Goal: Task Accomplishment & Management: Complete application form

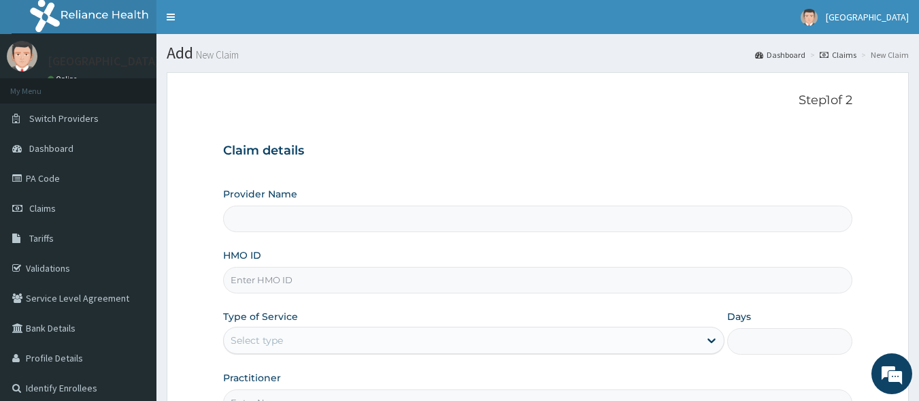
type input "[GEOGRAPHIC_DATA]"
click at [275, 288] on input "HMO ID" at bounding box center [538, 280] width 630 height 27
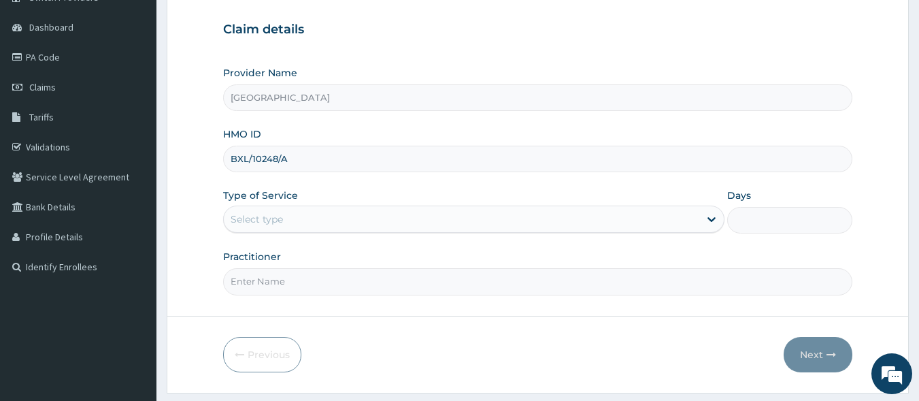
scroll to position [136, 0]
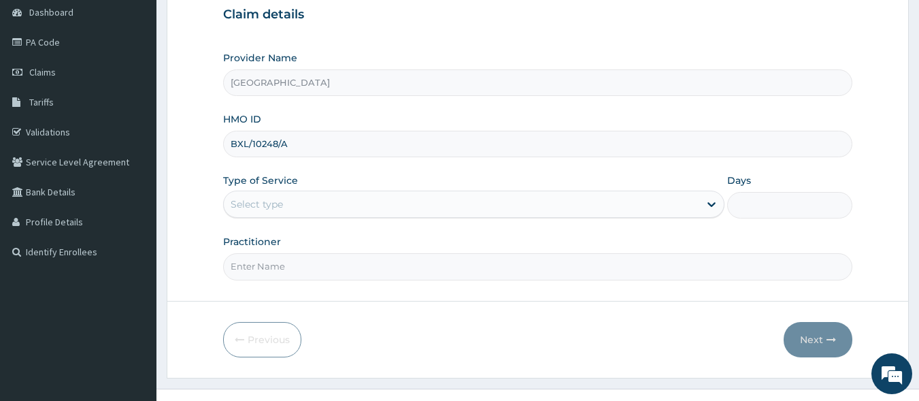
type input "BXL/10248/A"
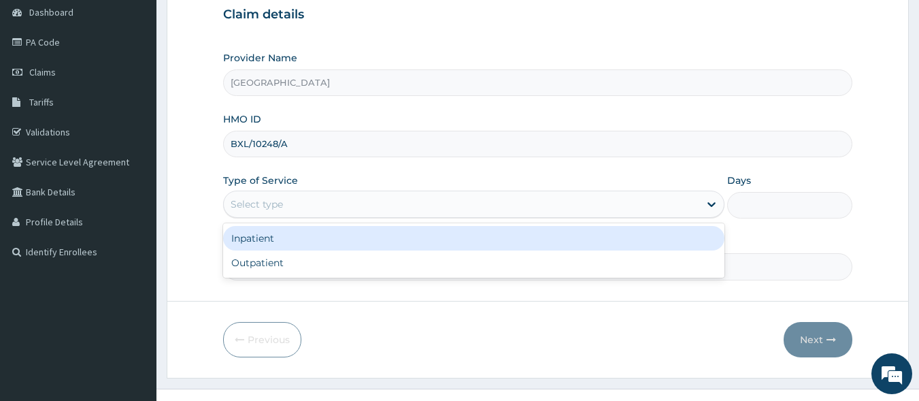
click at [373, 203] on div "Select type" at bounding box center [461, 204] width 475 height 22
click at [290, 237] on div "Inpatient" at bounding box center [473, 238] width 501 height 24
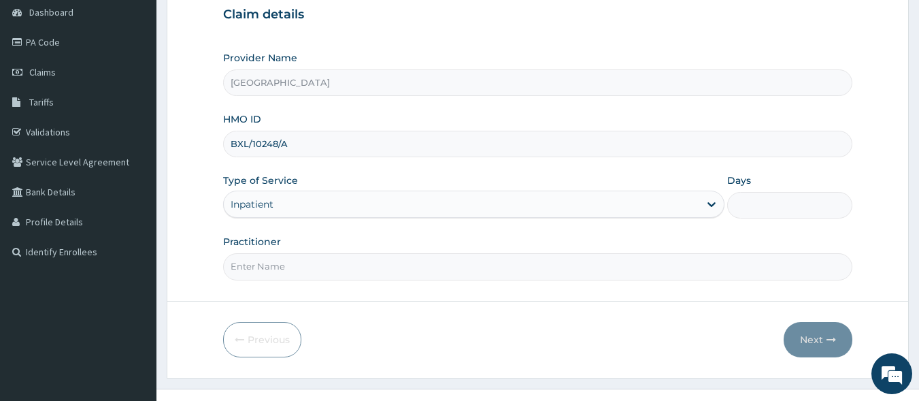
click at [758, 209] on input "Days" at bounding box center [789, 205] width 125 height 27
type input "2"
click at [260, 265] on input "Practitioner" at bounding box center [538, 266] width 630 height 27
type input "DR [PERSON_NAME]"
click at [823, 337] on button "Next" at bounding box center [817, 339] width 69 height 35
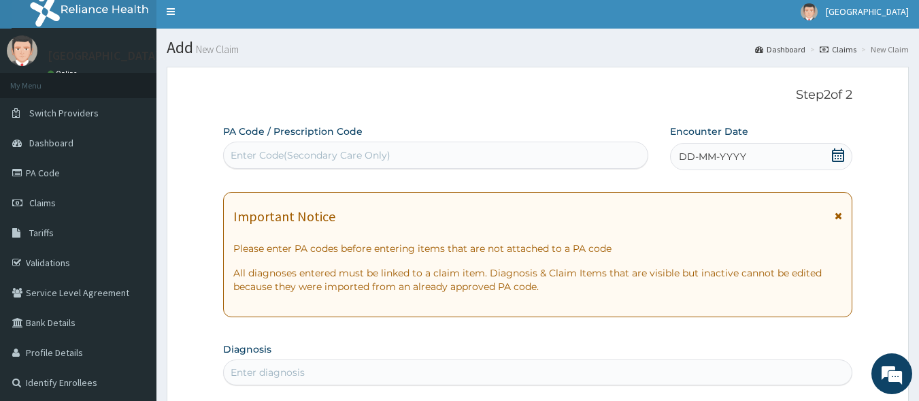
scroll to position [0, 0]
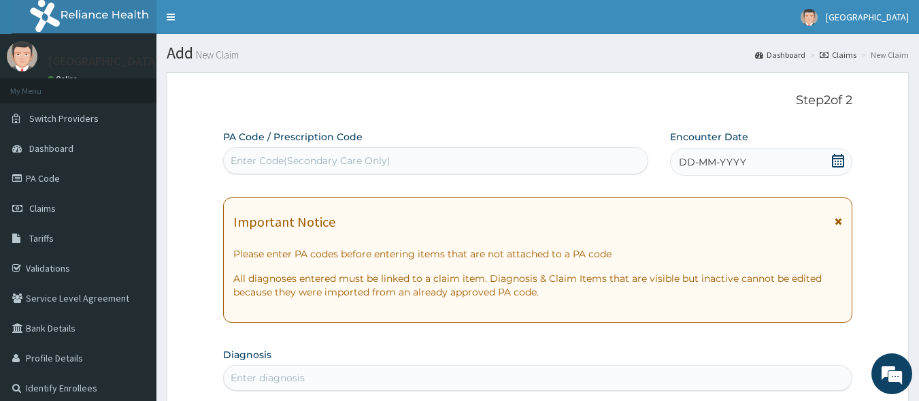
click at [843, 160] on icon at bounding box center [838, 161] width 12 height 14
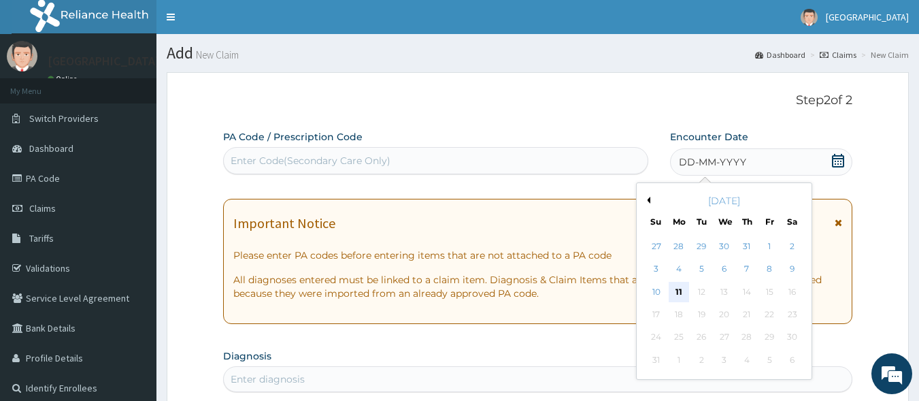
click at [678, 288] on div "11" at bounding box center [678, 292] width 20 height 20
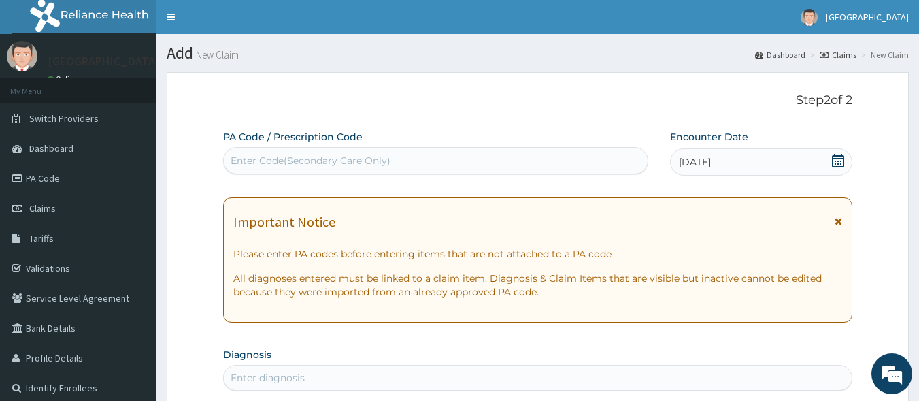
click at [270, 156] on div "Enter Code(Secondary Care Only)" at bounding box center [311, 161] width 160 height 14
paste input "PA/0F9B15"
type input "PA/0F9B15"
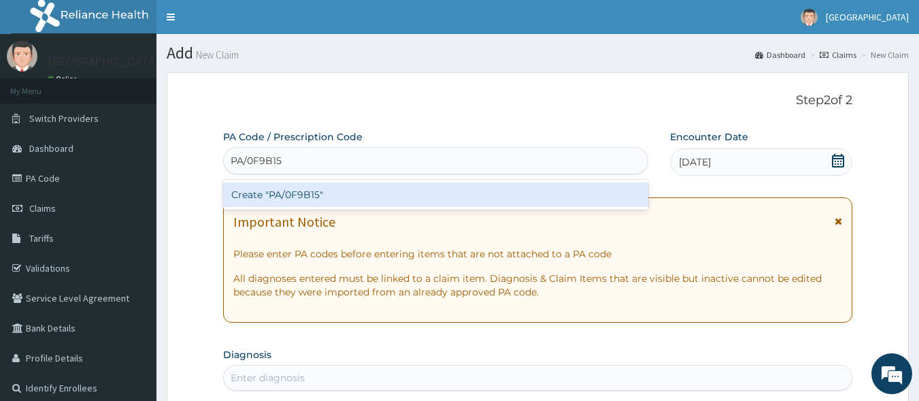
click at [293, 201] on div "Create "PA/0F9B15"" at bounding box center [436, 194] width 426 height 24
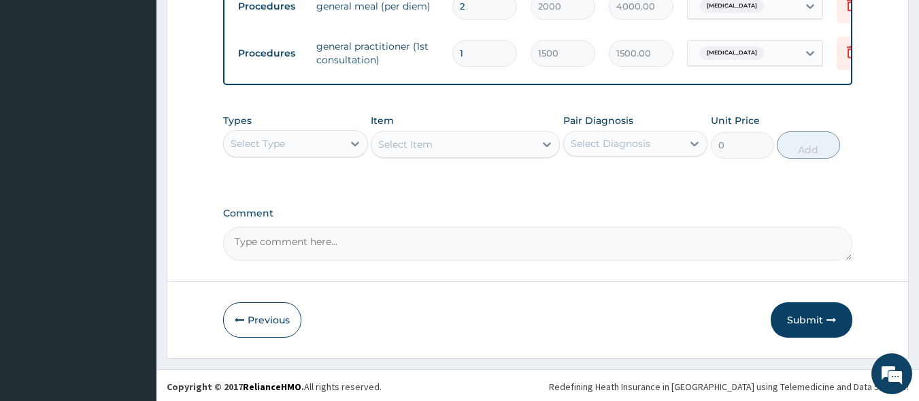
scroll to position [1089, 0]
click at [808, 323] on button "Submit" at bounding box center [811, 316] width 82 height 35
